Goal: Task Accomplishment & Management: Manage account settings

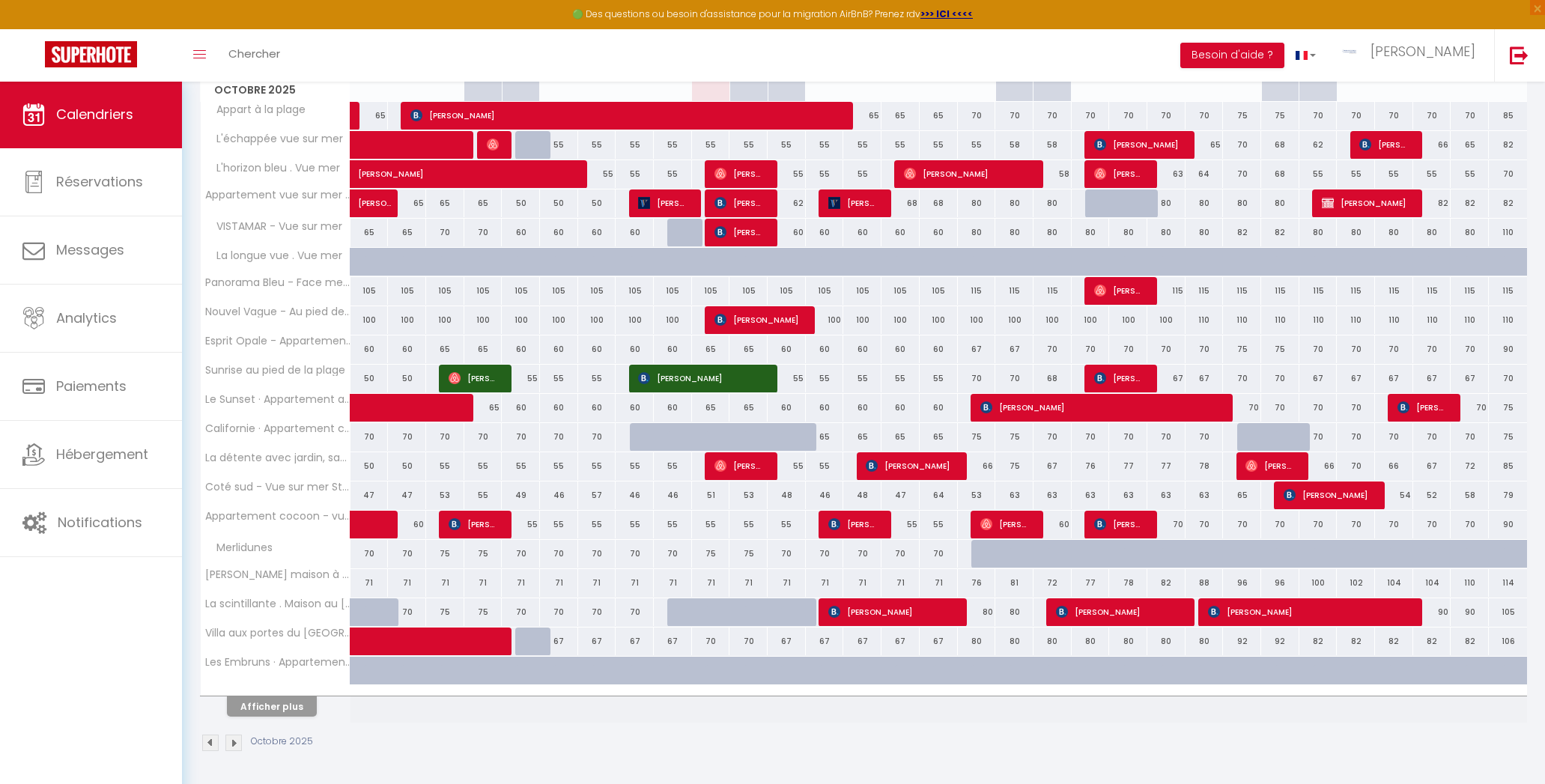
scroll to position [238, 0]
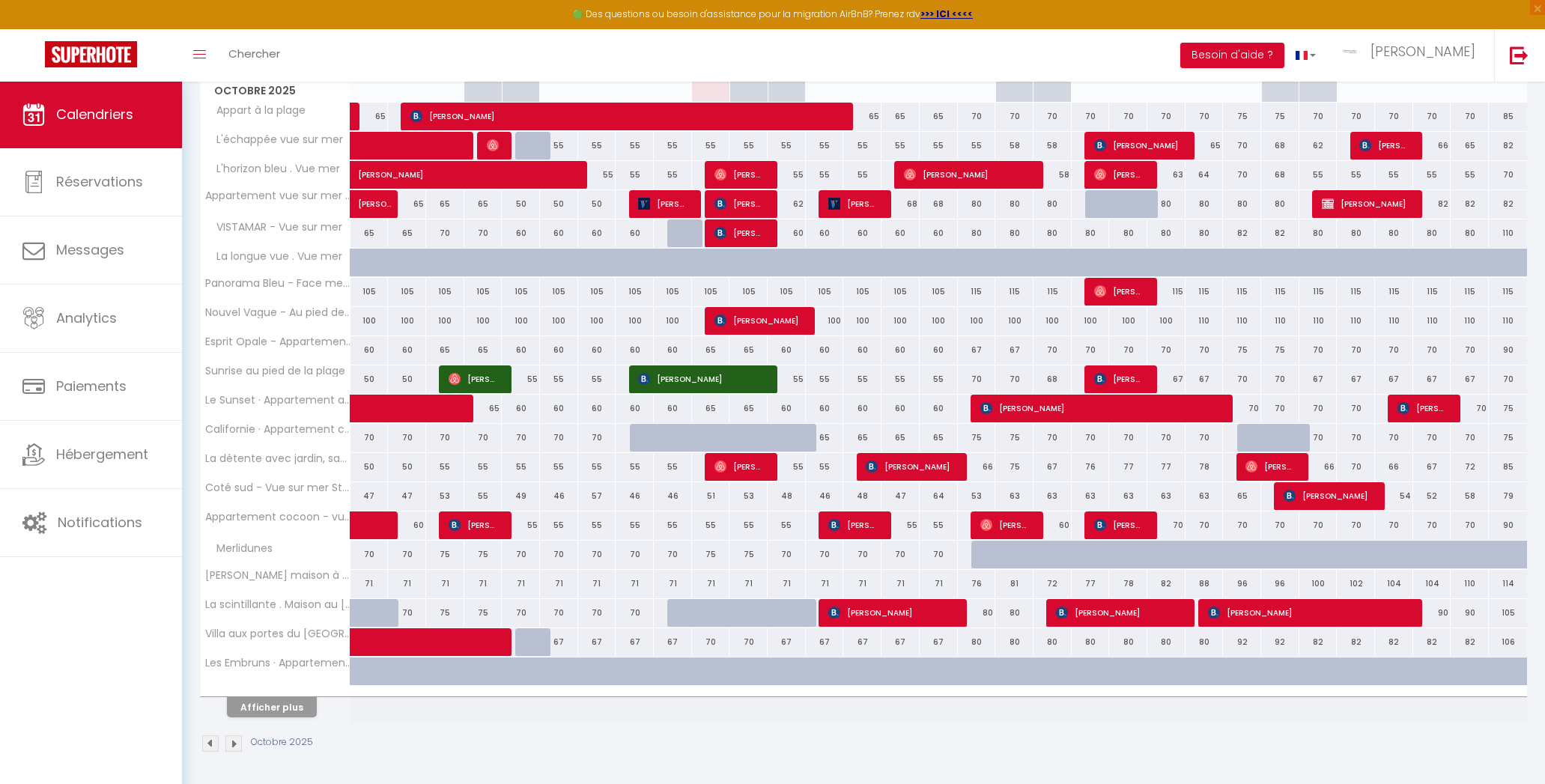
click at [245, 701] on button "Afficher plus" at bounding box center [272, 707] width 90 height 20
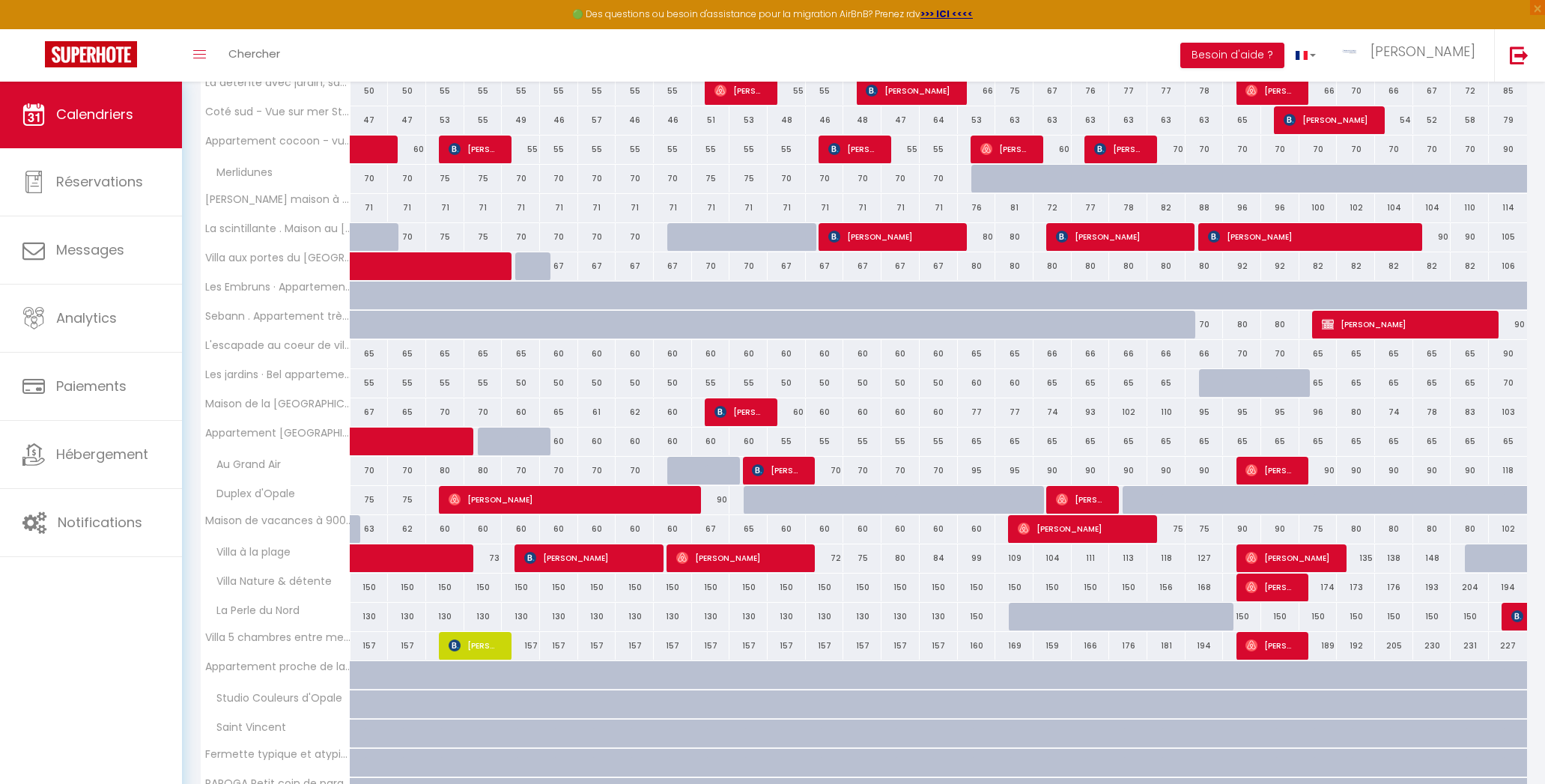
scroll to position [602, 0]
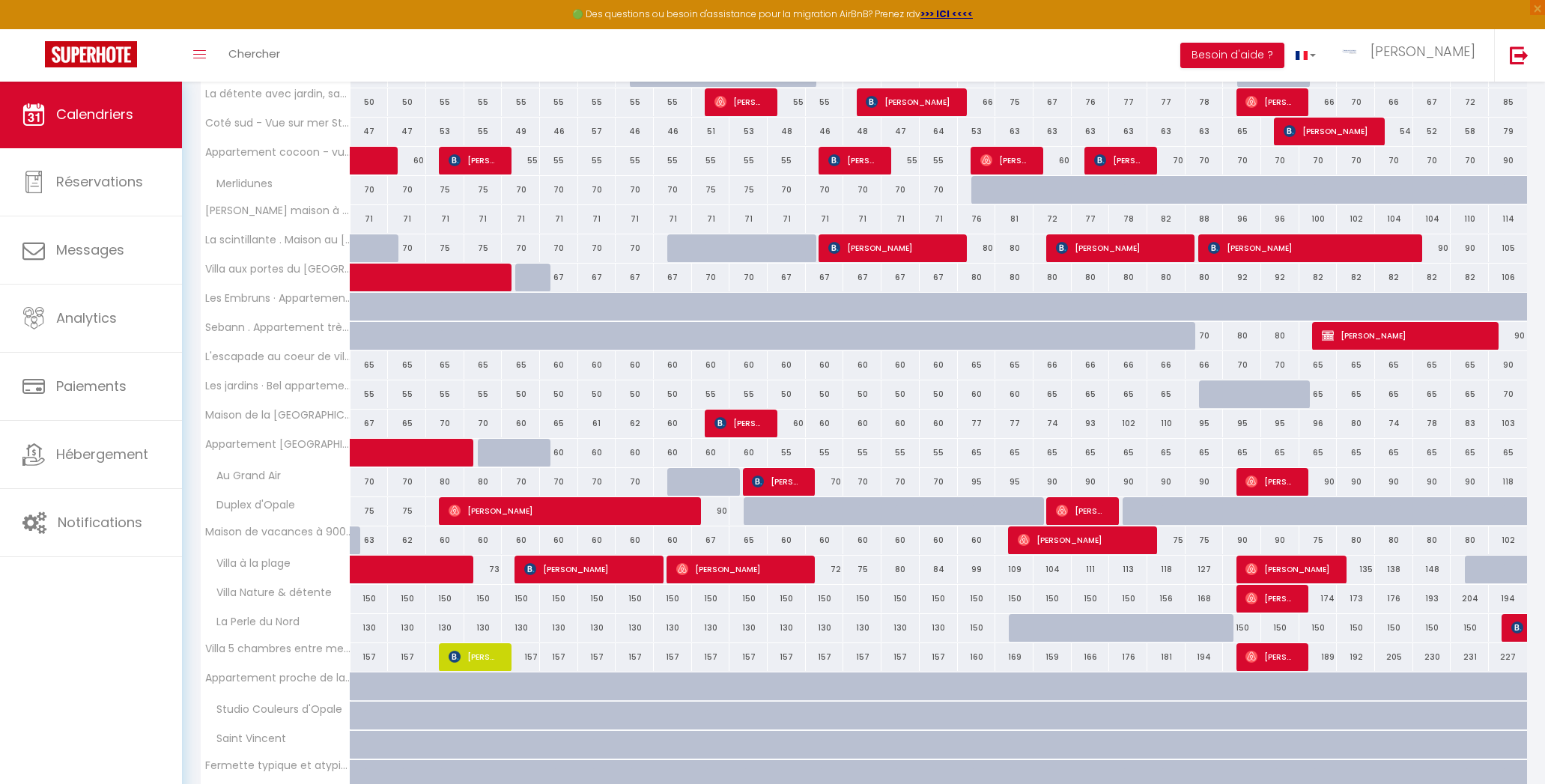
click at [1072, 509] on span "[PERSON_NAME]" at bounding box center [1081, 510] width 51 height 28
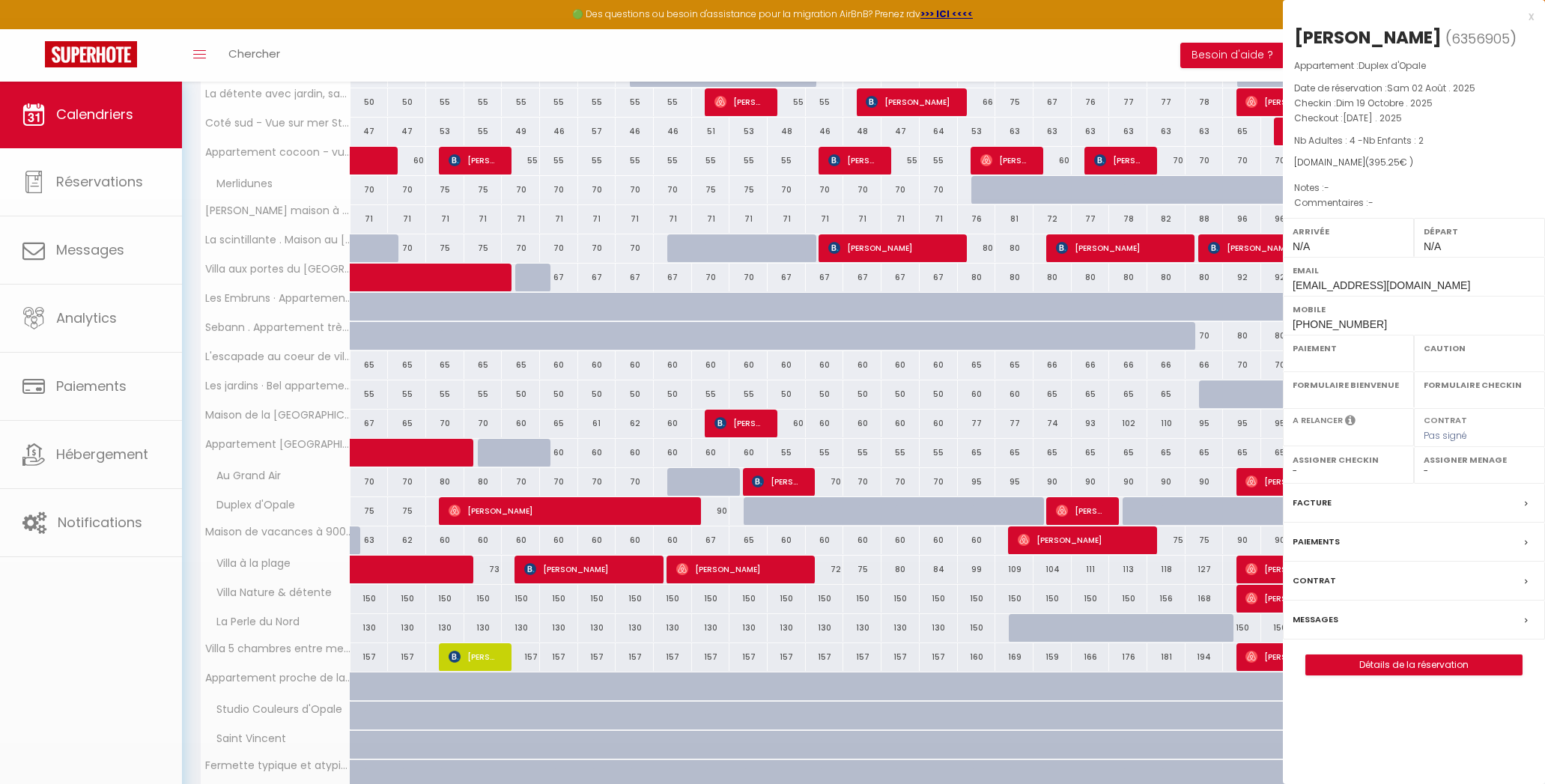
select select "OK"
select select "0"
select select "1"
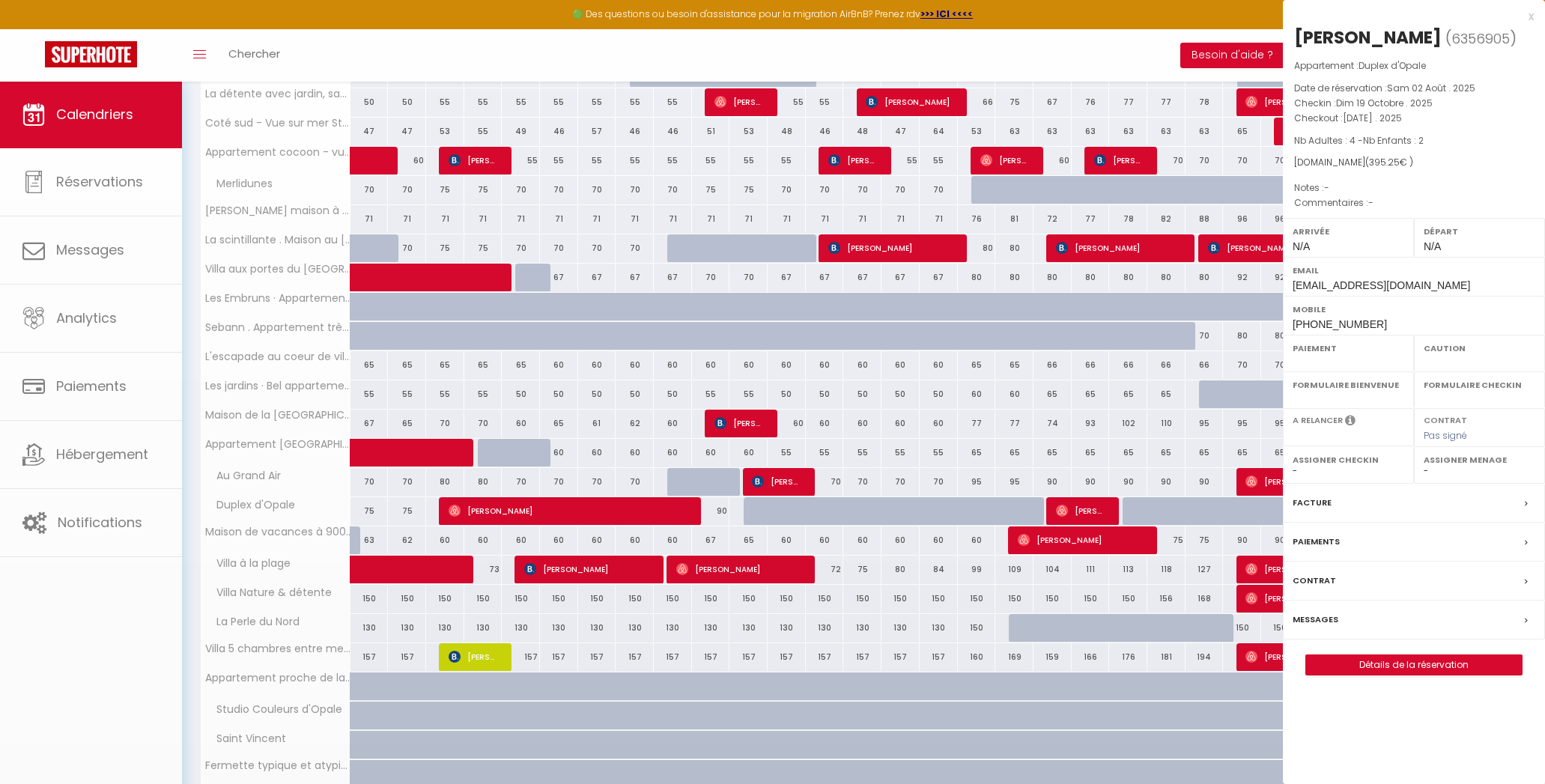
select select
select select "5939"
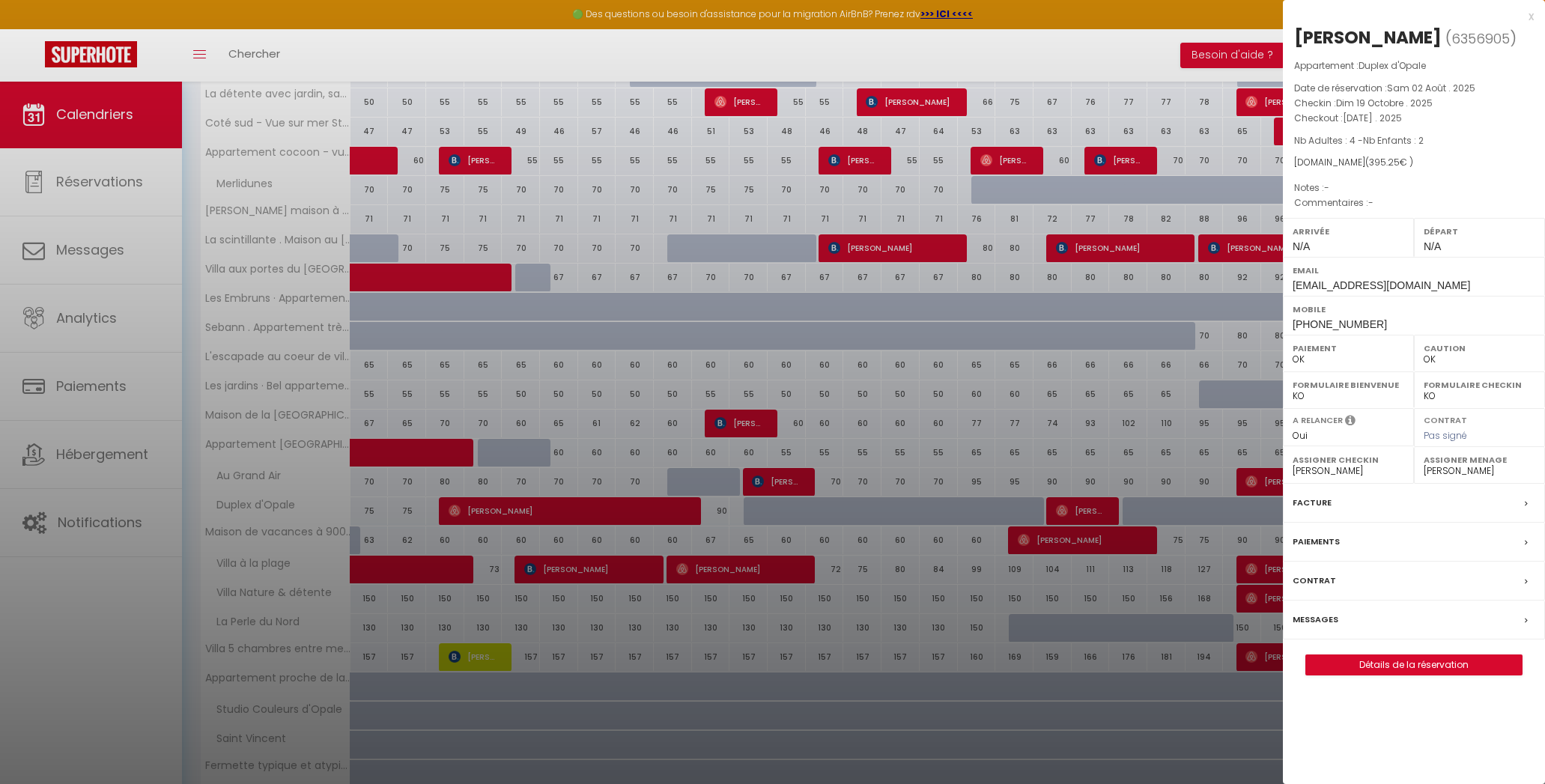
click at [1528, 14] on div "x" at bounding box center [1408, 16] width 251 height 18
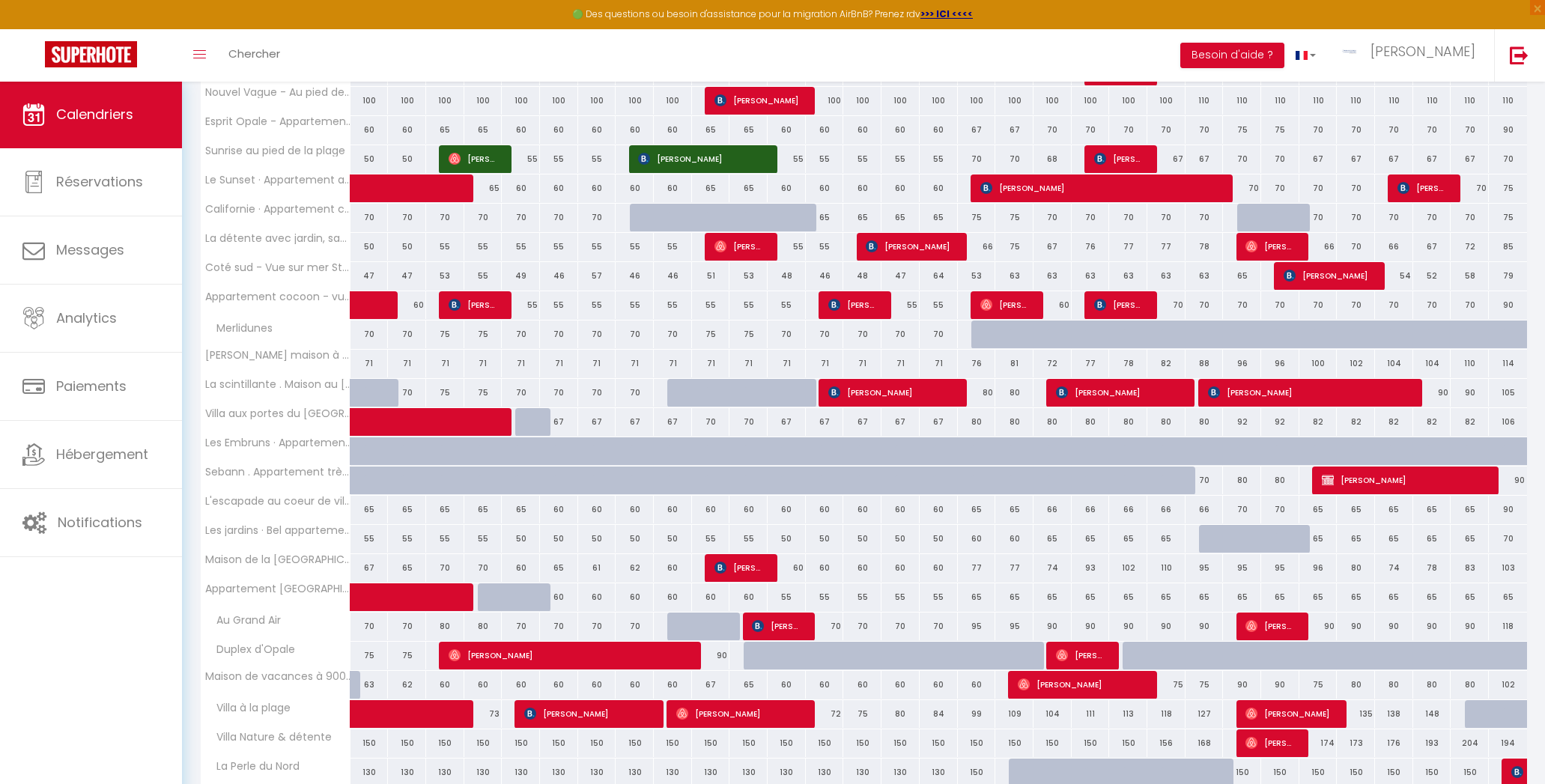
scroll to position [446, 0]
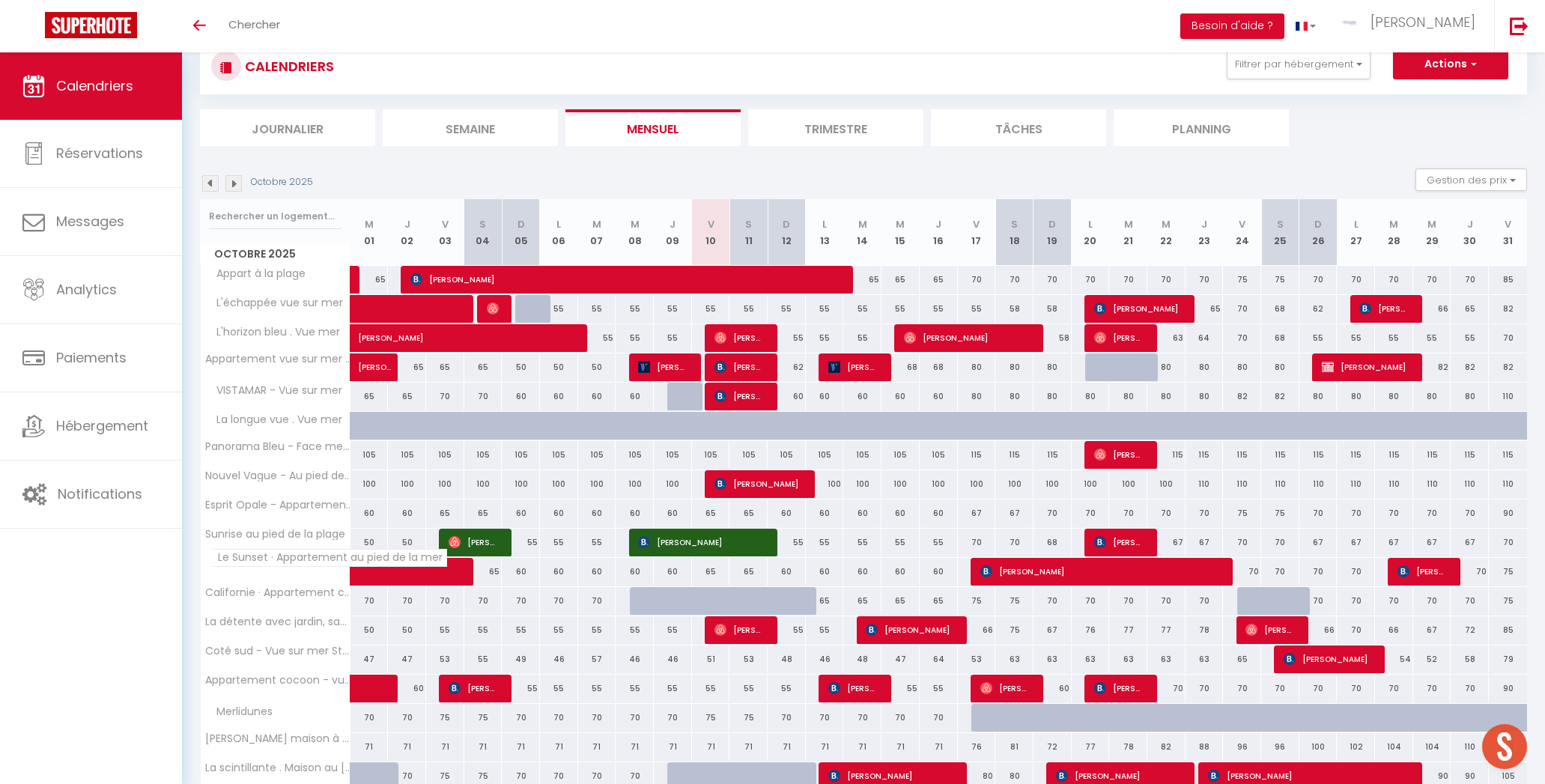
scroll to position [46, 0]
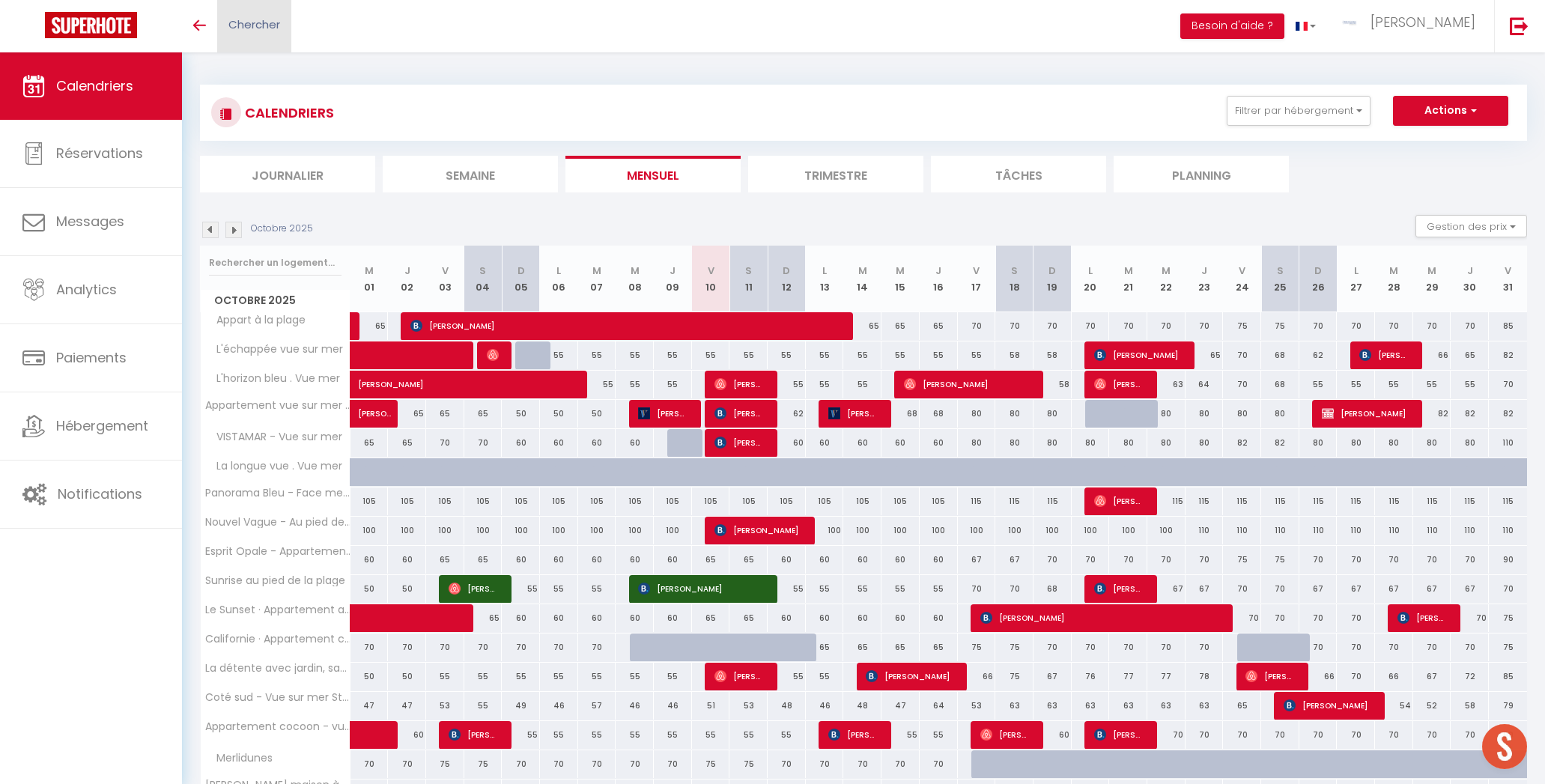
scroll to position [4, 0]
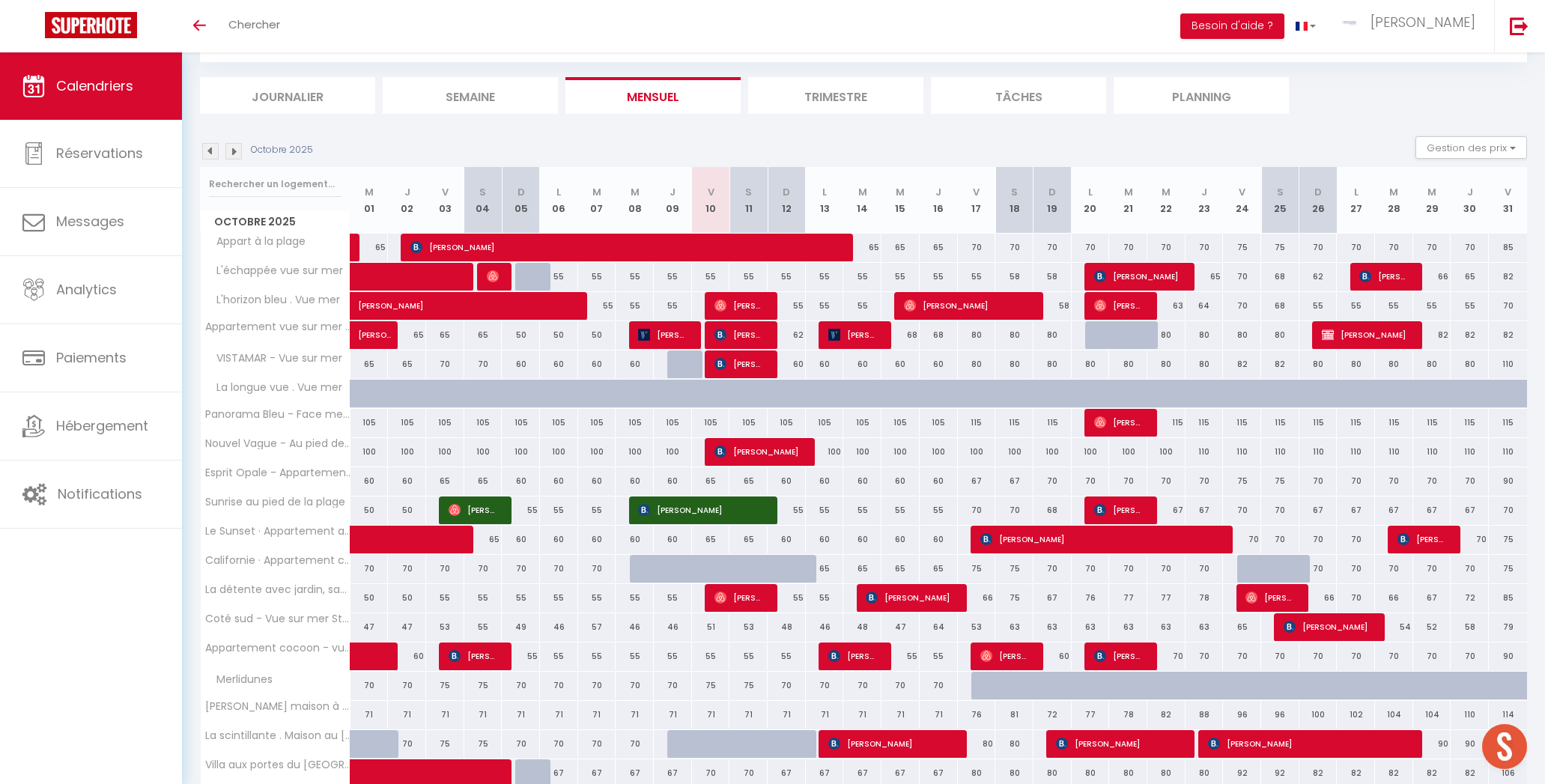
scroll to position [118, 0]
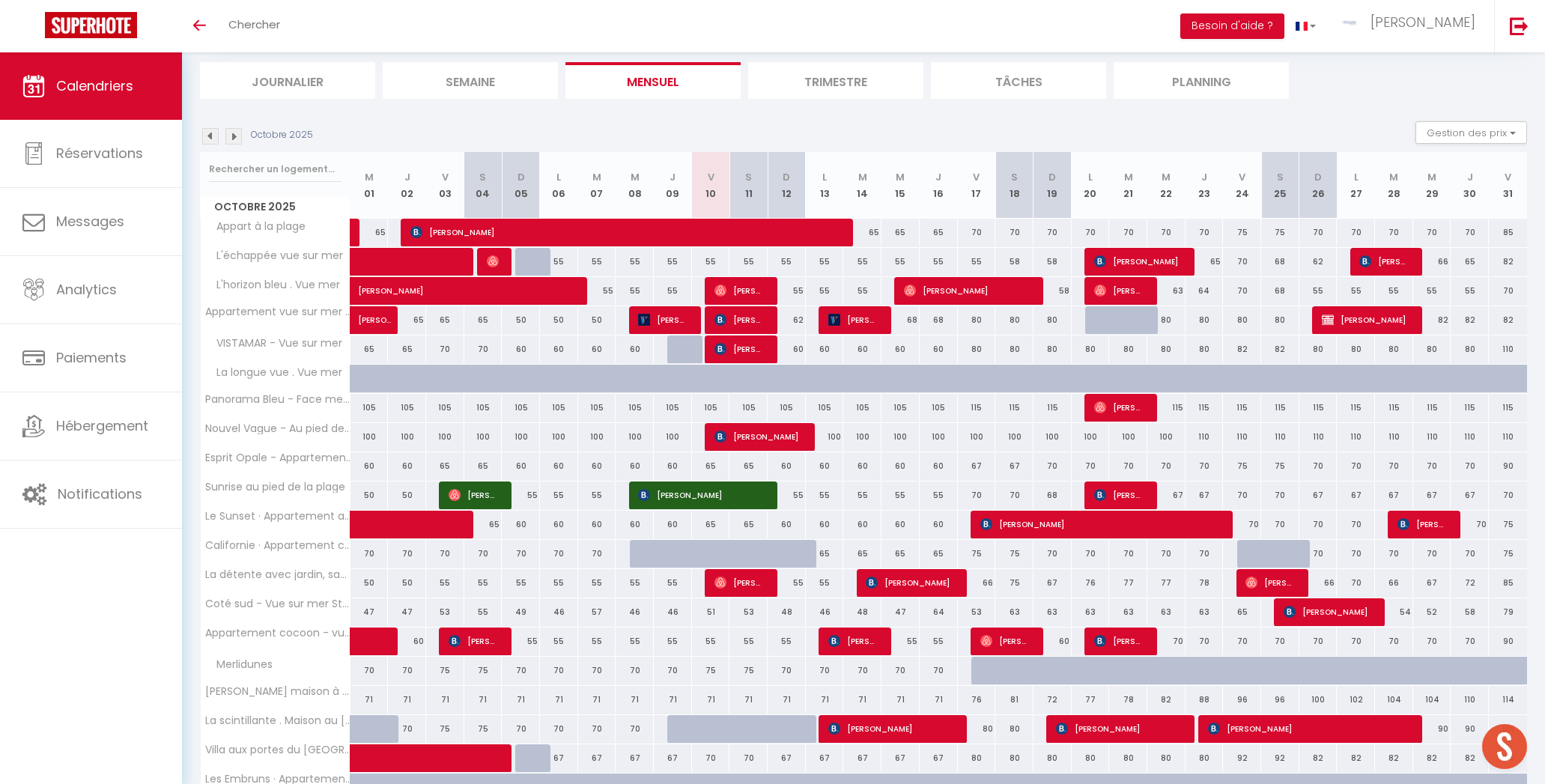
scroll to position [95, 0]
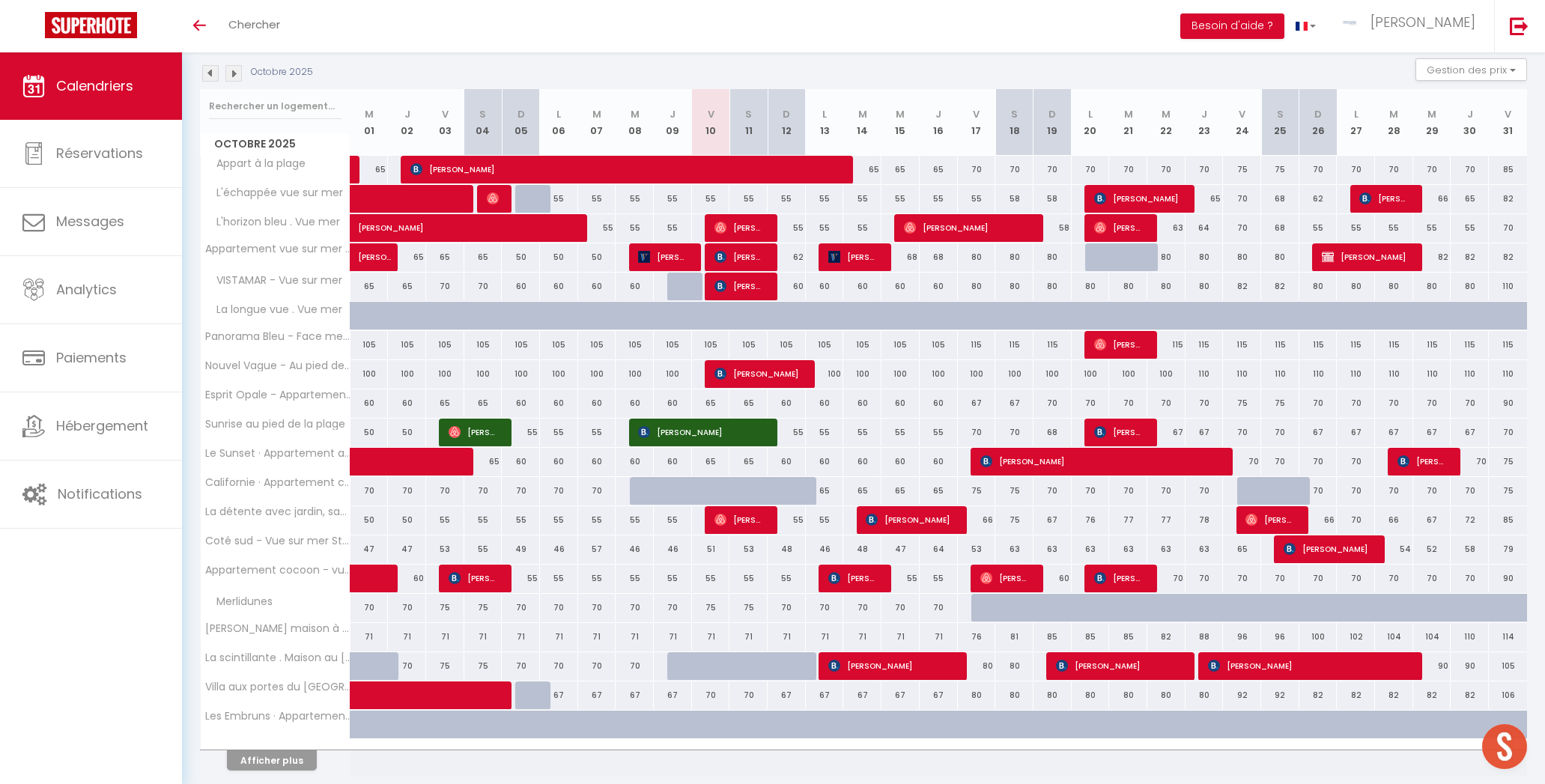
scroll to position [193, 0]
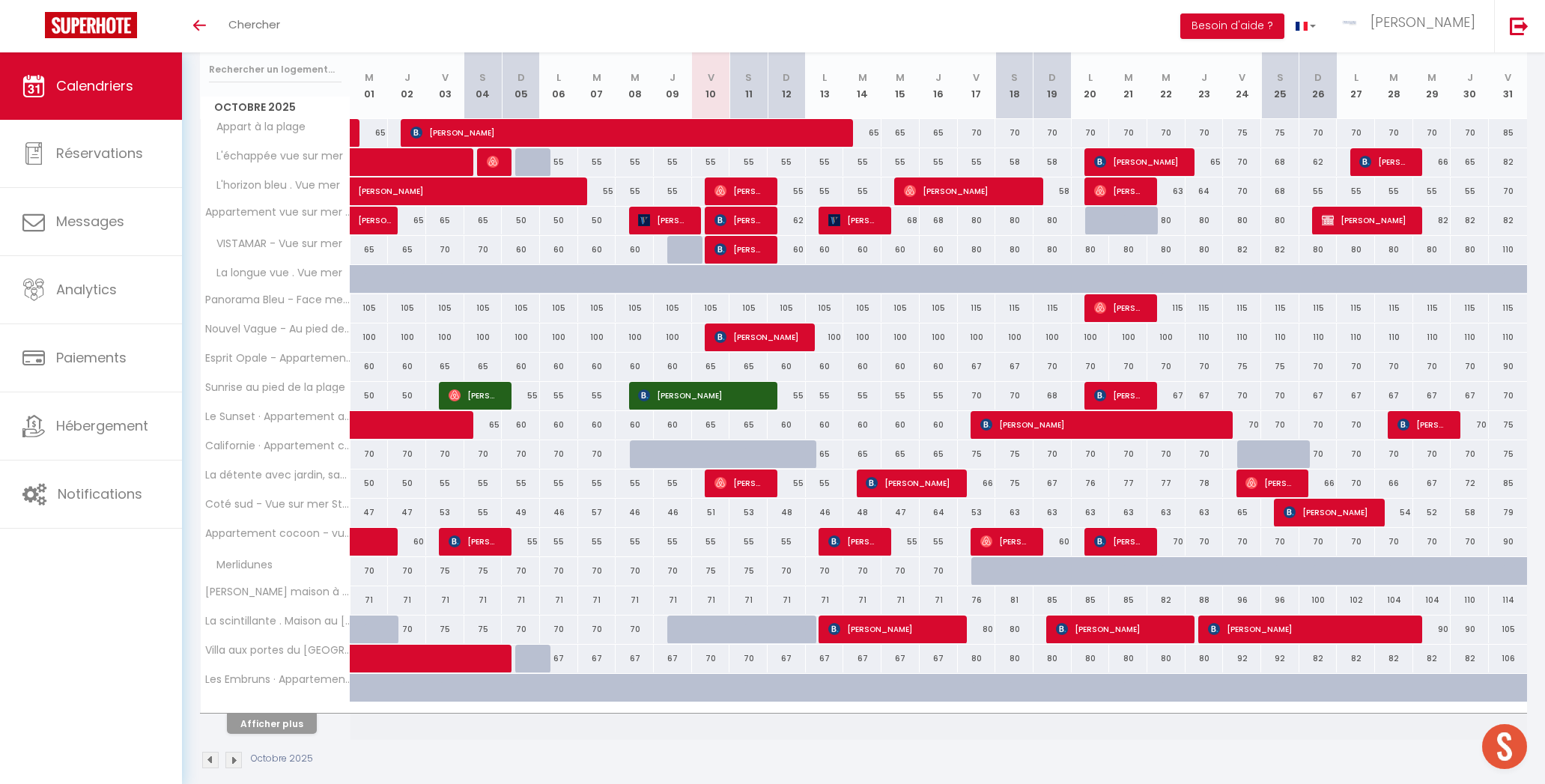
click at [257, 716] on button "Afficher plus" at bounding box center [272, 723] width 90 height 20
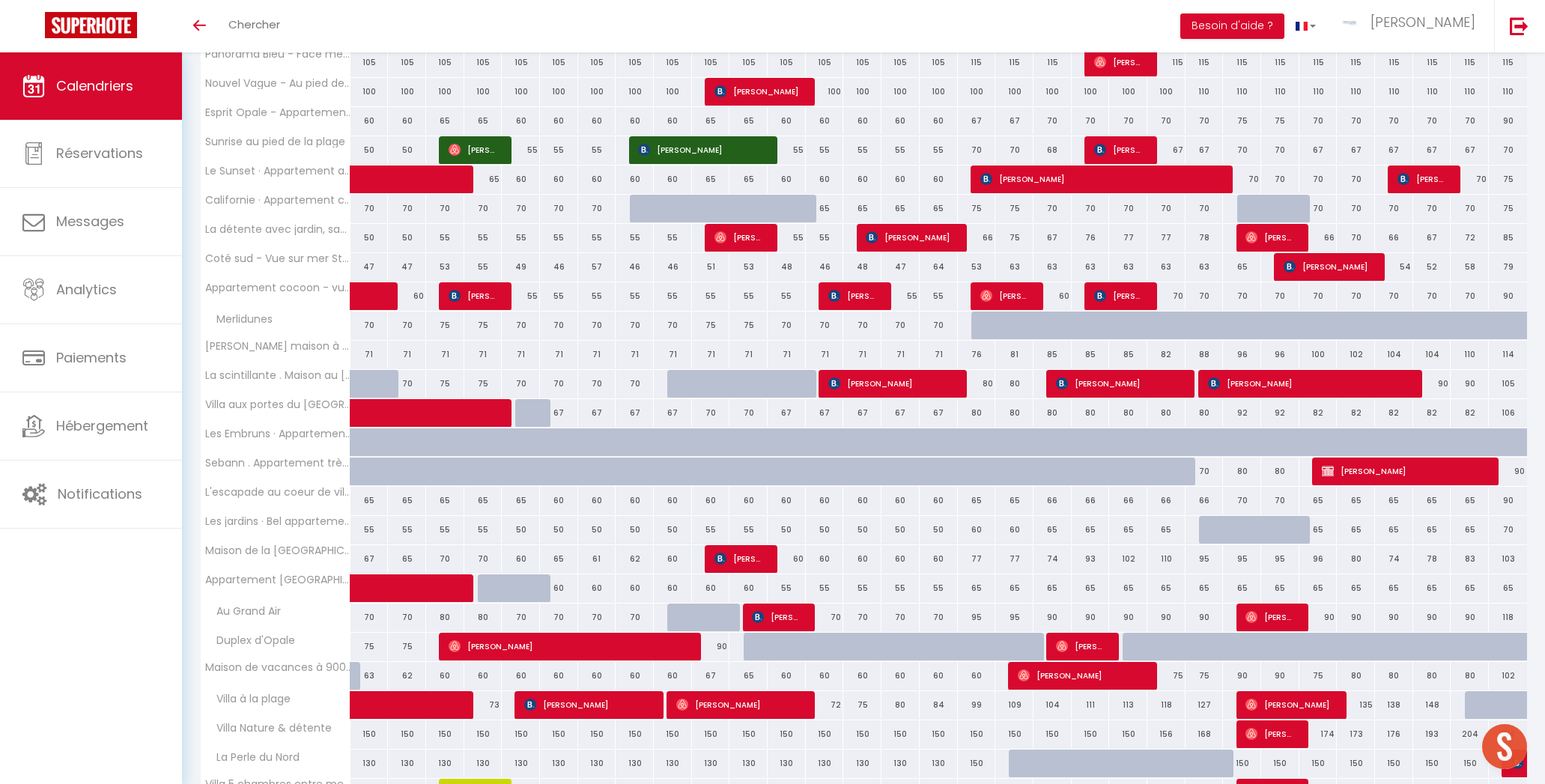
scroll to position [442, 0]
